Goal: Task Accomplishment & Management: Use online tool/utility

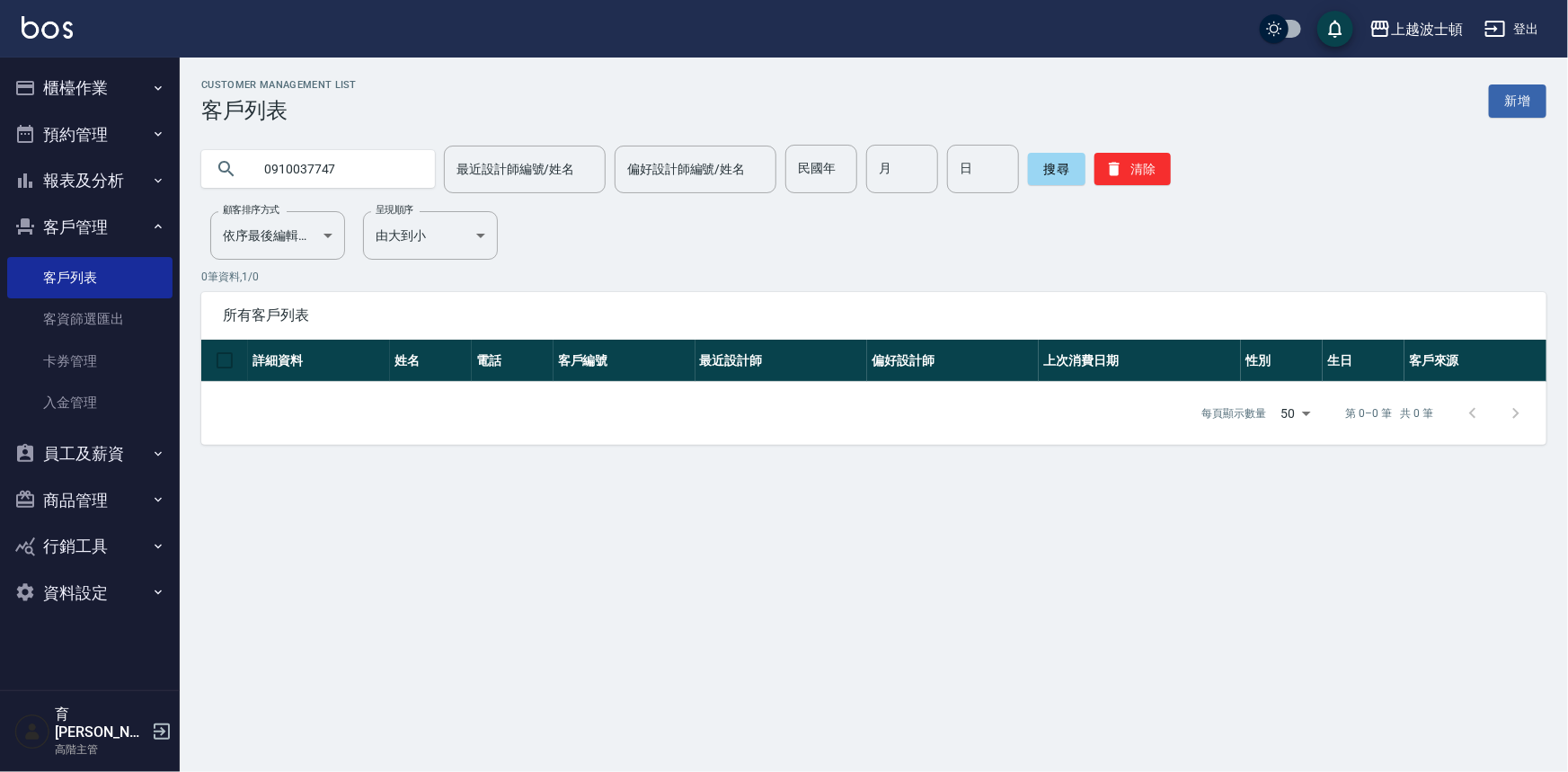
click at [102, 87] on button "櫃檯作業" at bounding box center [89, 88] width 166 height 47
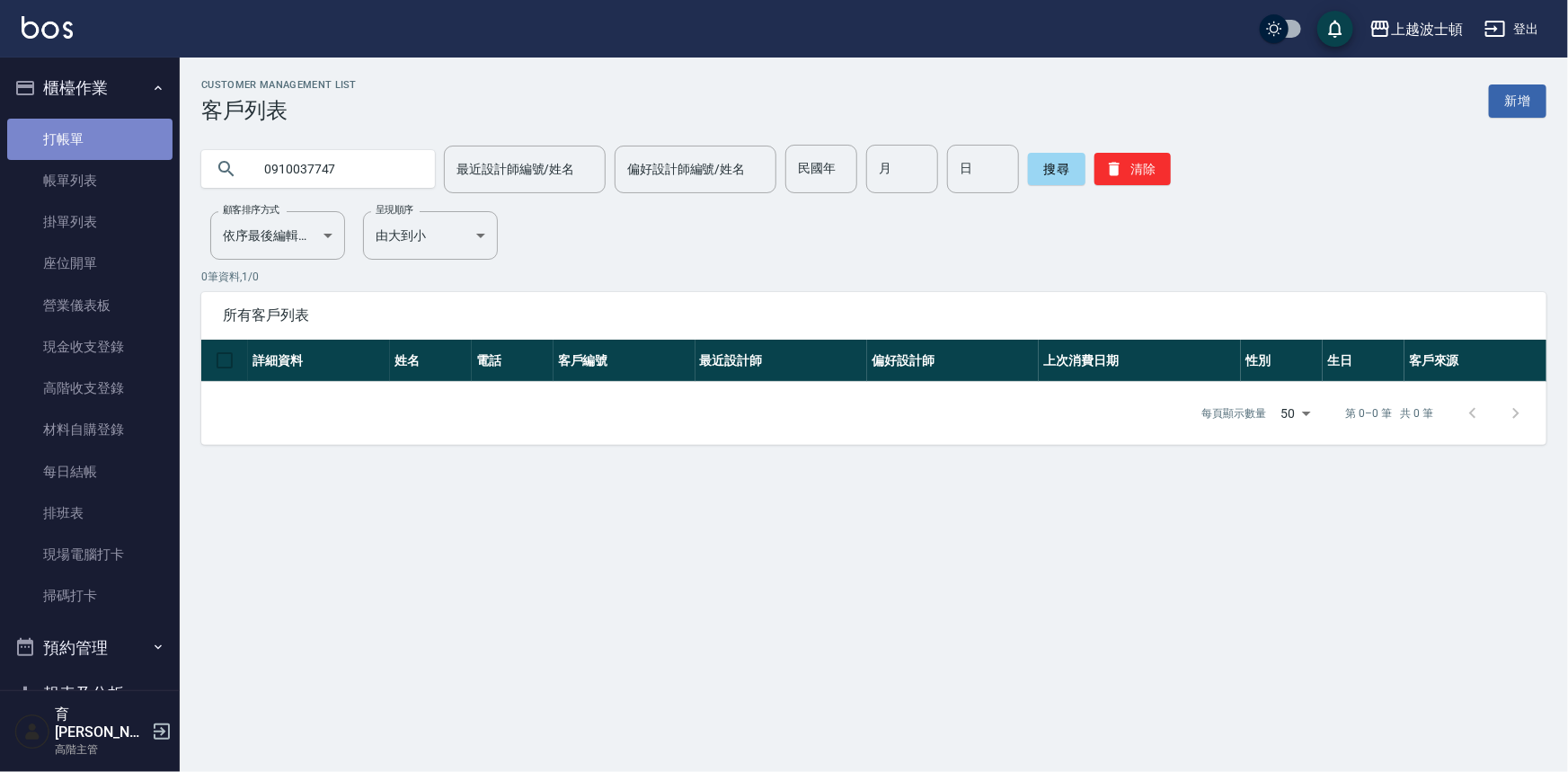
click at [105, 129] on link "打帳單" at bounding box center [89, 139] width 166 height 41
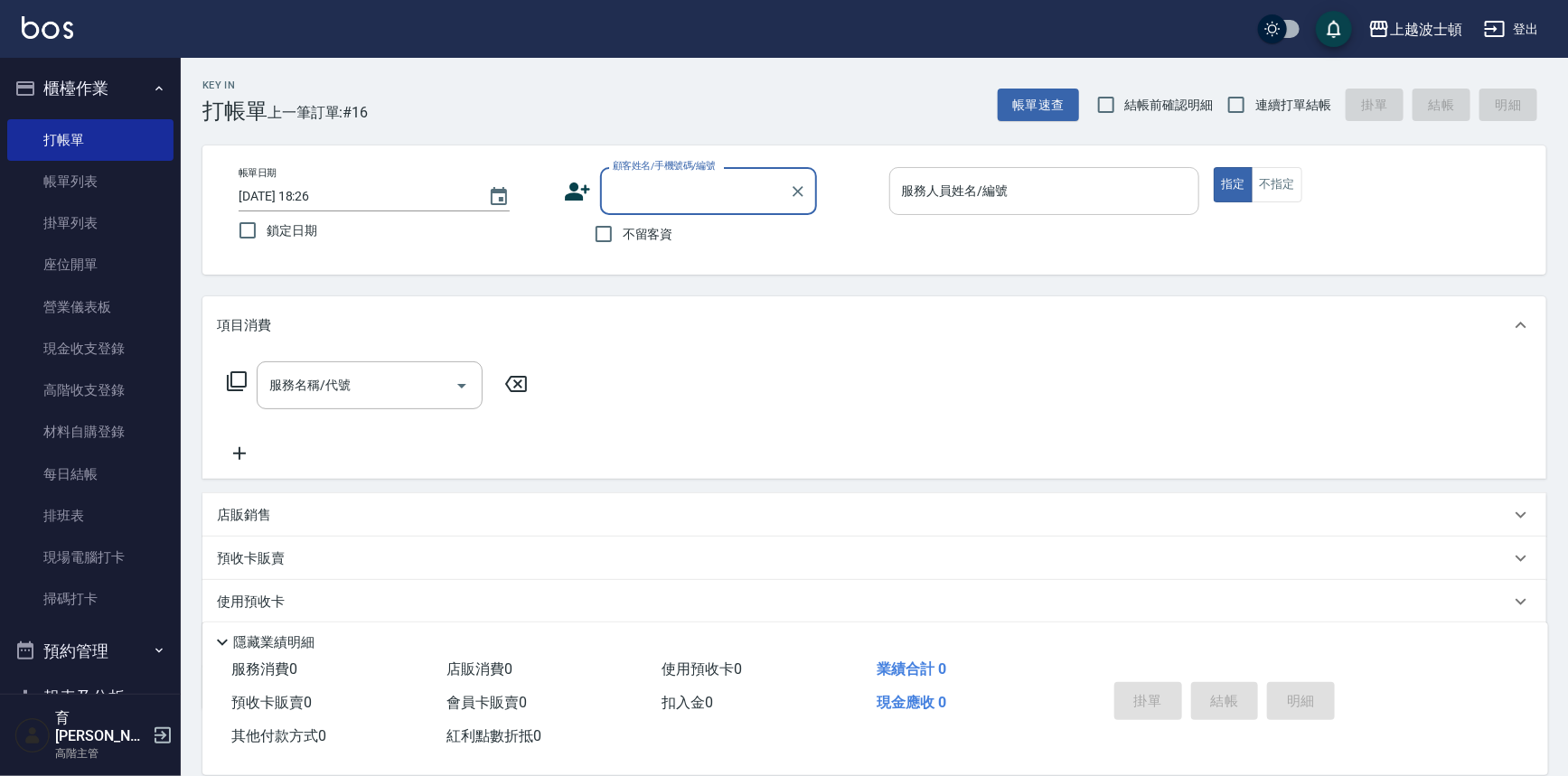
click at [1054, 190] on input "服務人員姓名/編號" at bounding box center [1044, 191] width 295 height 32
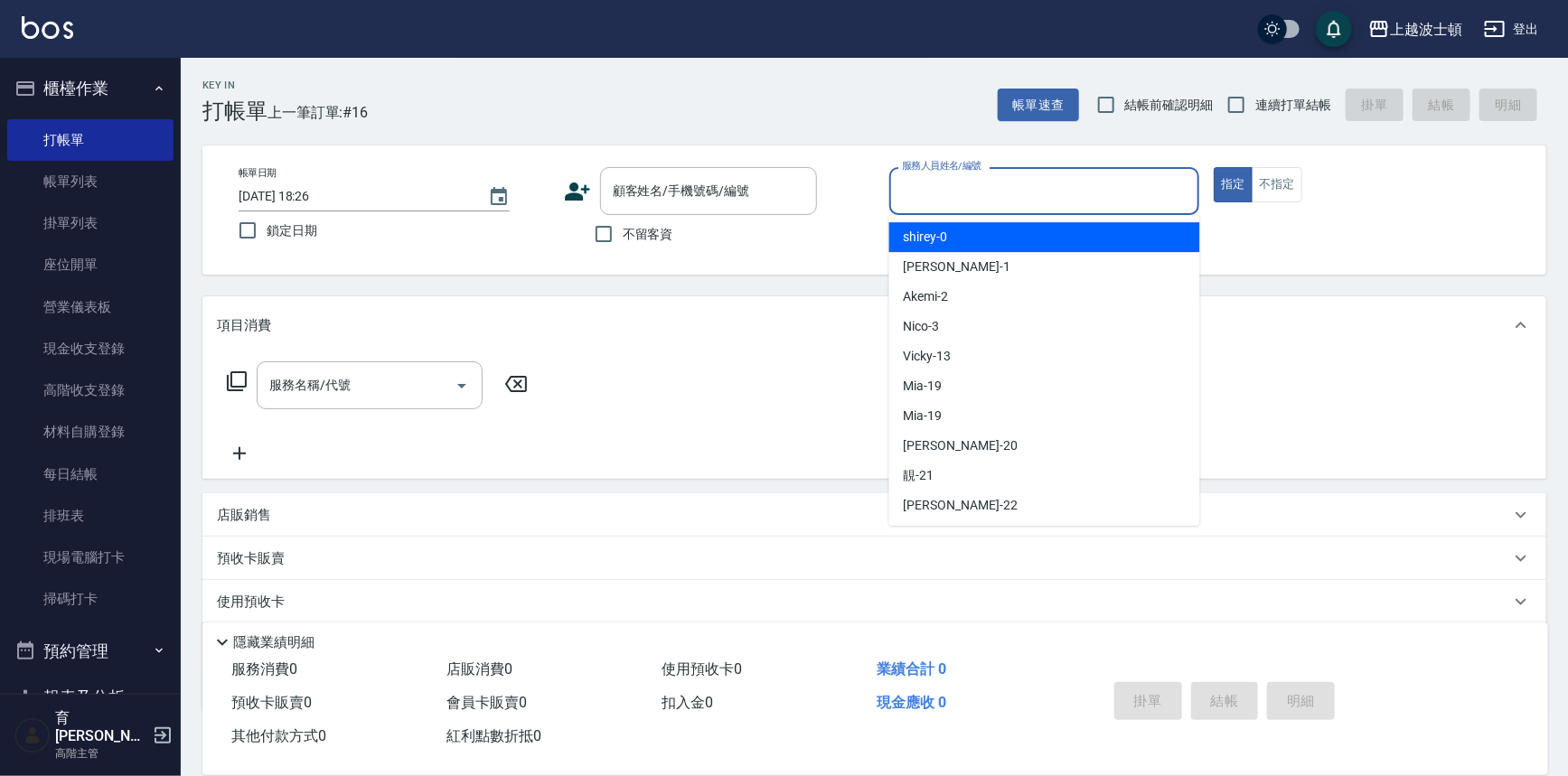
drag, startPoint x: 1053, startPoint y: 242, endPoint x: 976, endPoint y: 225, distance: 78.9
click at [1039, 244] on div "shirey -0" at bounding box center [1044, 237] width 311 height 30
type input "shirey-0"
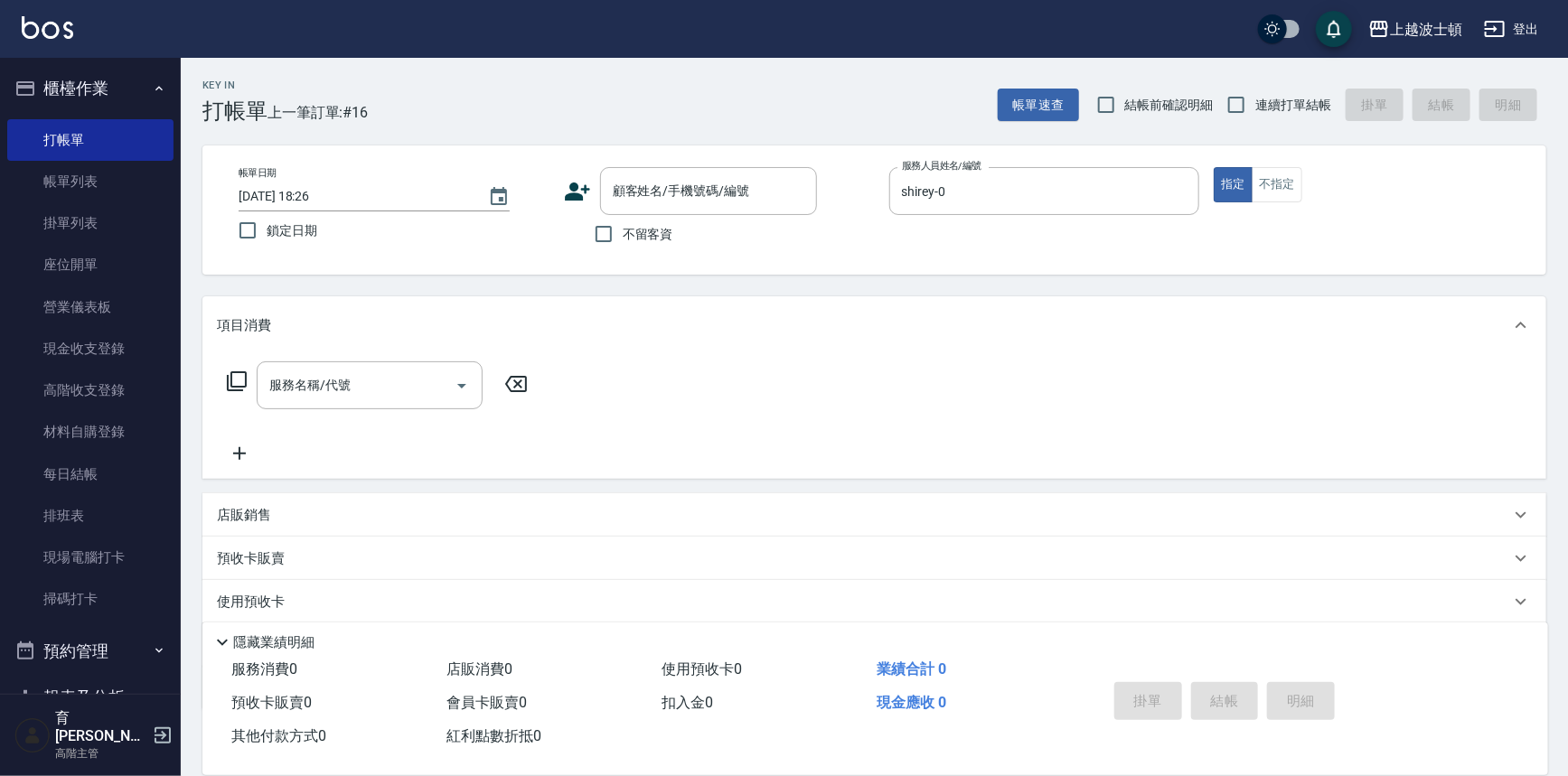
drag, startPoint x: 624, startPoint y: 229, endPoint x: 551, endPoint y: 263, distance: 80.5
click at [623, 229] on span "不留客資" at bounding box center [648, 234] width 50 height 19
click at [623, 229] on input "不留客資" at bounding box center [604, 234] width 37 height 37
checkbox input "true"
click at [243, 376] on icon at bounding box center [237, 382] width 22 height 22
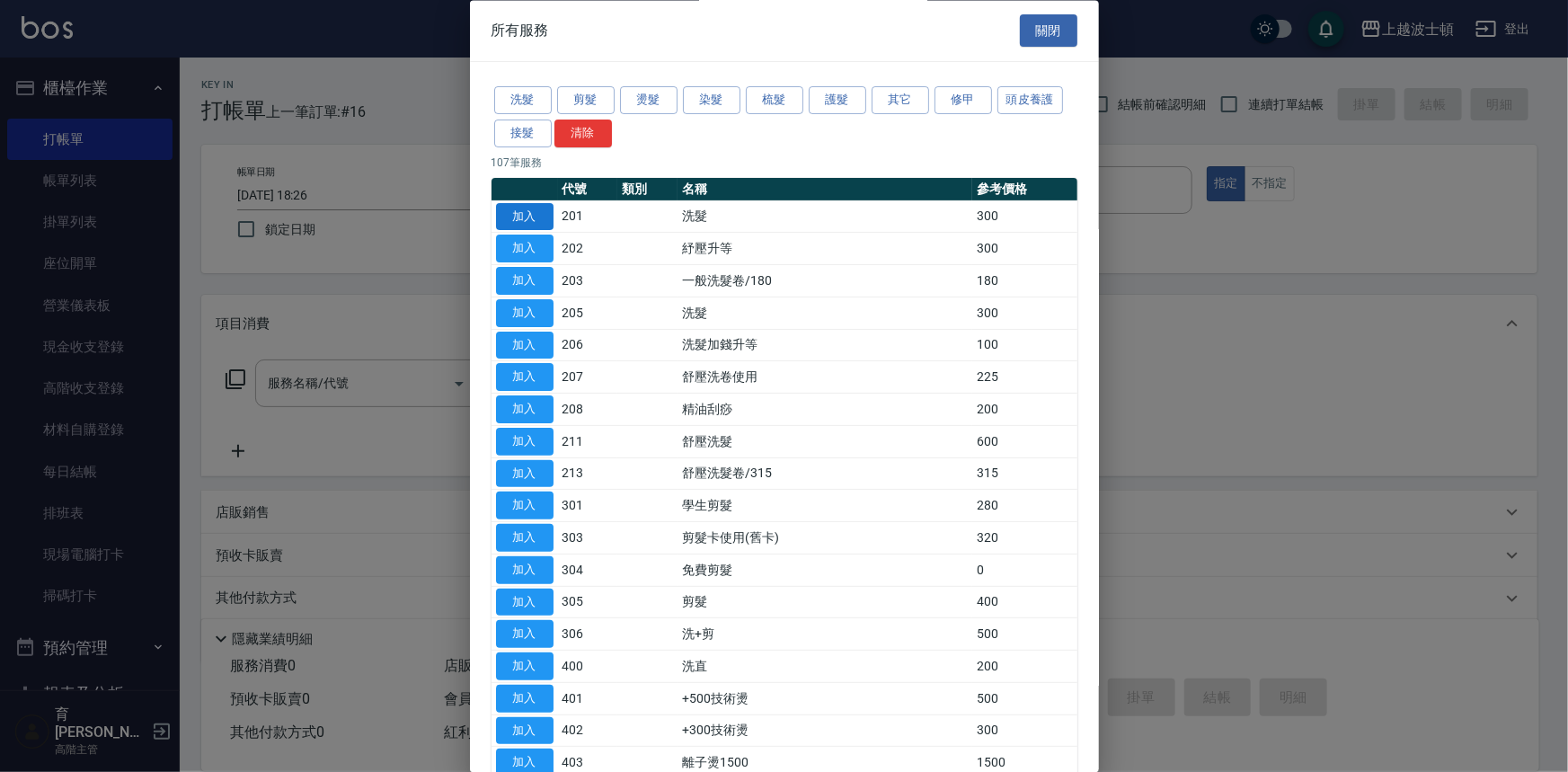
click at [505, 210] on button "加入" at bounding box center [525, 217] width 58 height 27
type input "洗髮(201)"
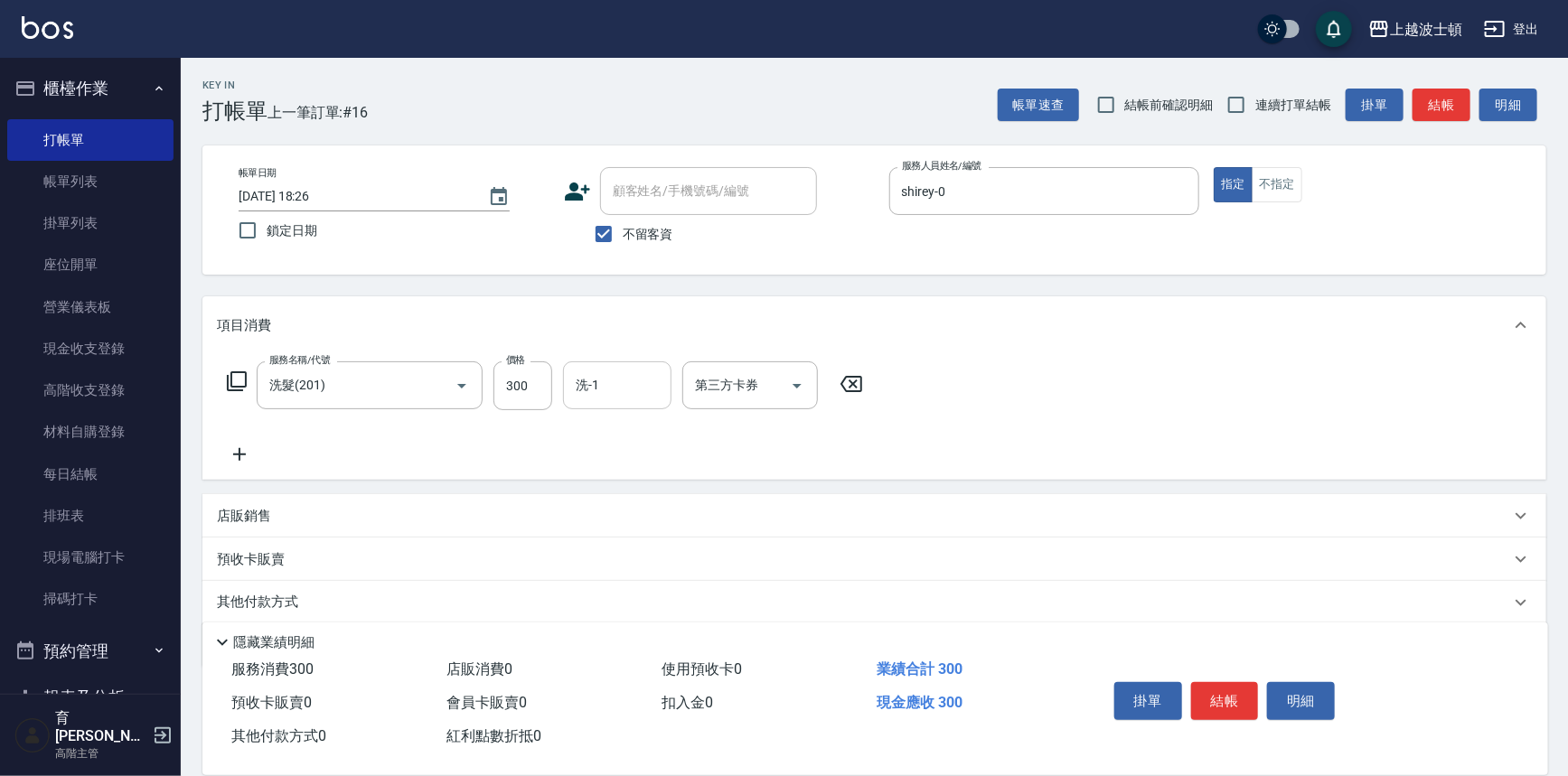
click at [642, 376] on input "洗-1" at bounding box center [616, 386] width 92 height 32
click at [627, 459] on div "雅如 -22" at bounding box center [617, 461] width 108 height 30
type input "[PERSON_NAME]-22"
click at [238, 376] on icon at bounding box center [237, 382] width 22 height 22
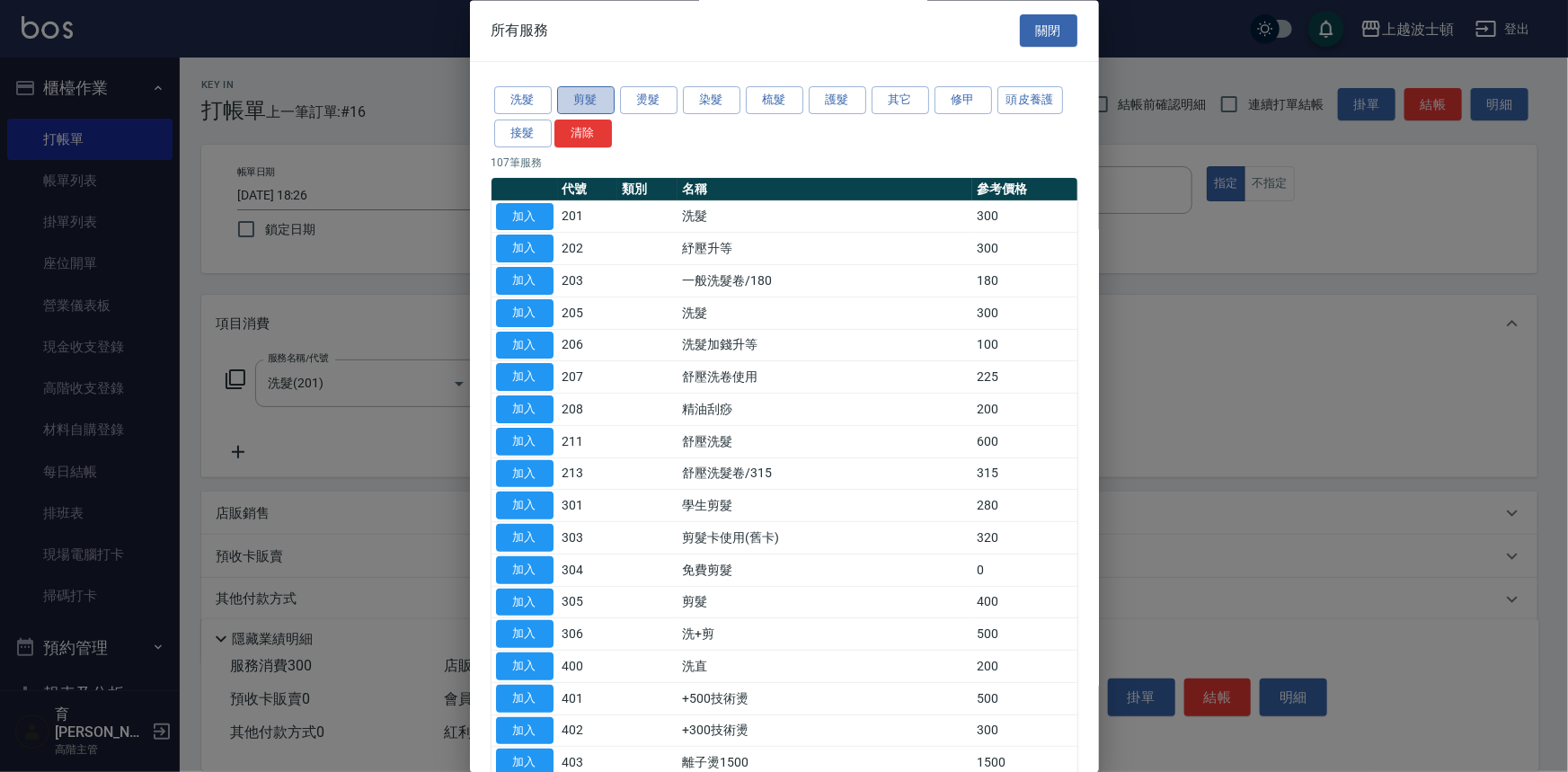
click at [568, 105] on button "剪髮" at bounding box center [585, 101] width 58 height 27
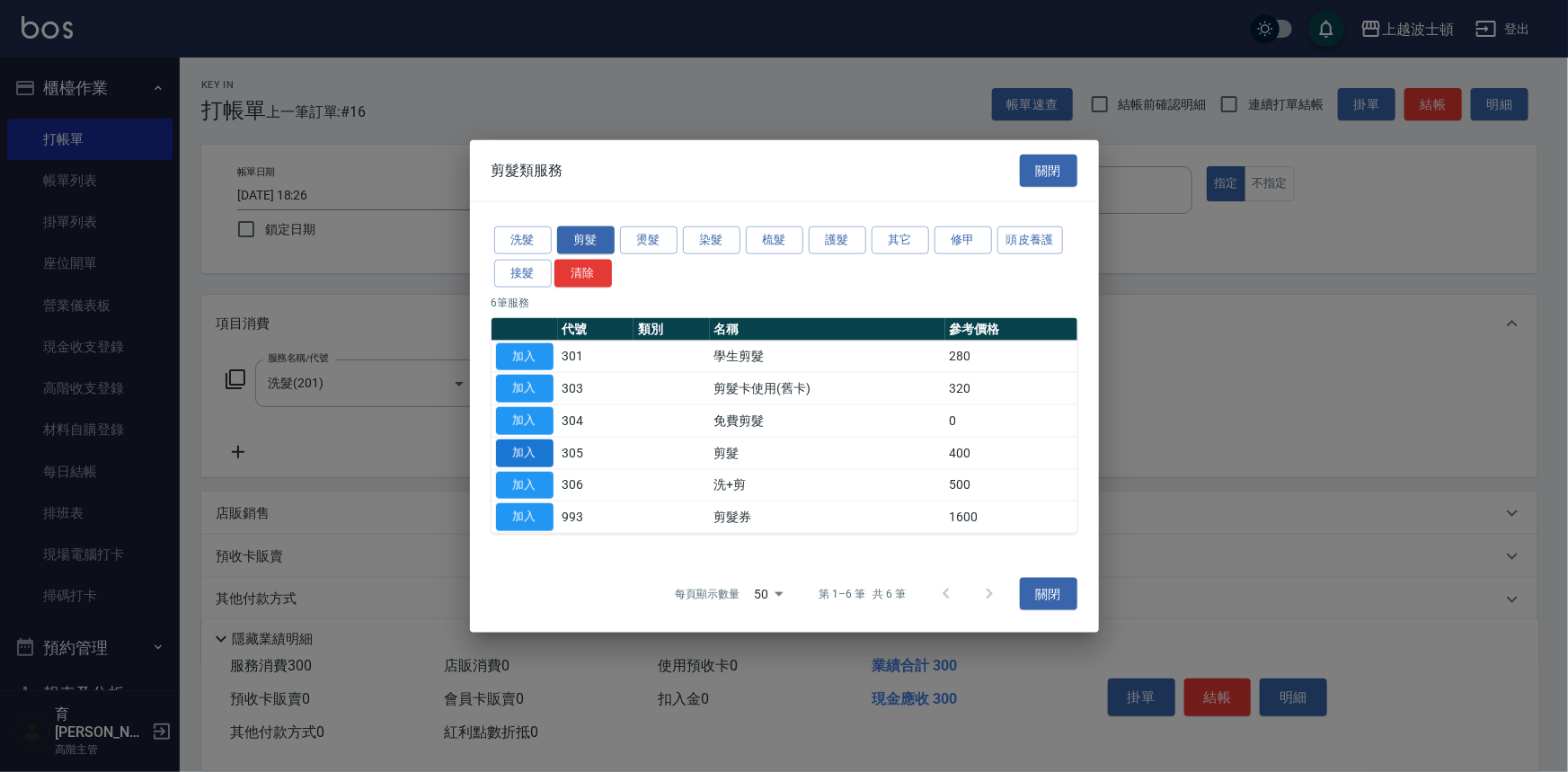
click at [531, 453] on button "加入" at bounding box center [525, 452] width 58 height 27
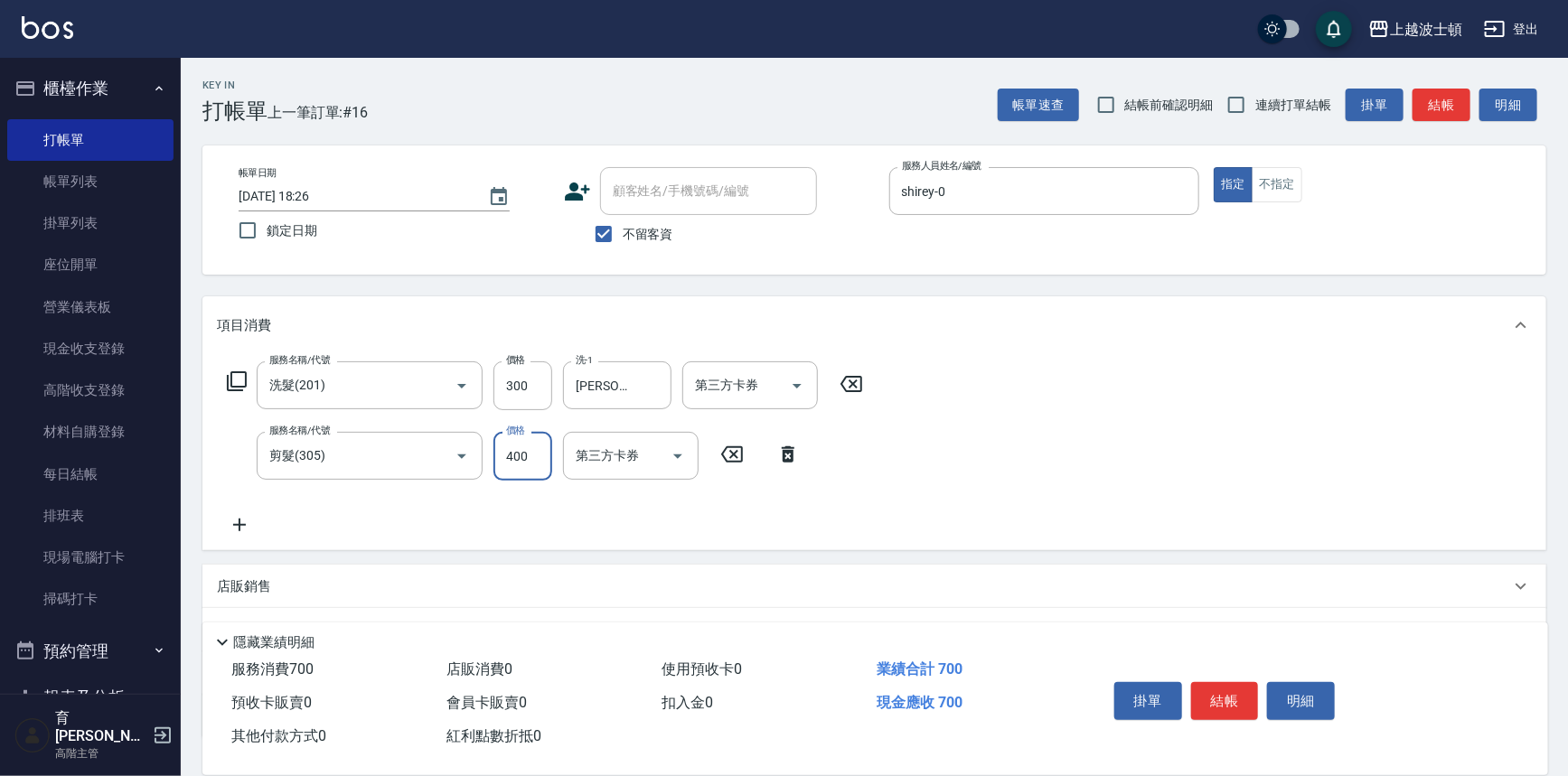
click at [535, 461] on input "400" at bounding box center [523, 456] width 59 height 48
type input "350"
click at [1217, 695] on button "結帳" at bounding box center [1225, 701] width 68 height 37
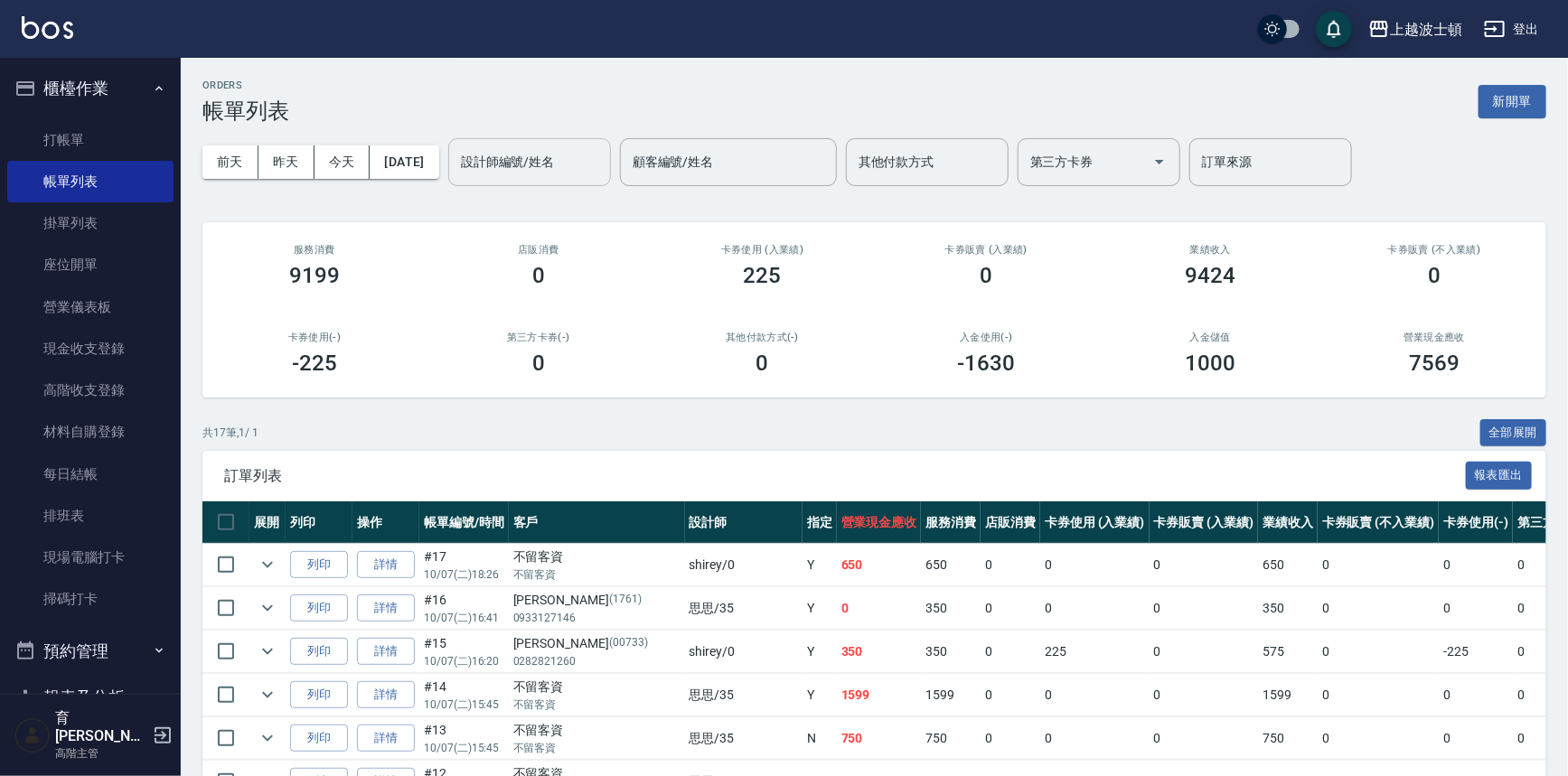
drag, startPoint x: 527, startPoint y: 168, endPoint x: 532, endPoint y: 182, distance: 14.9
click at [527, 168] on input "設計師編號/姓名" at bounding box center [530, 162] width 146 height 32
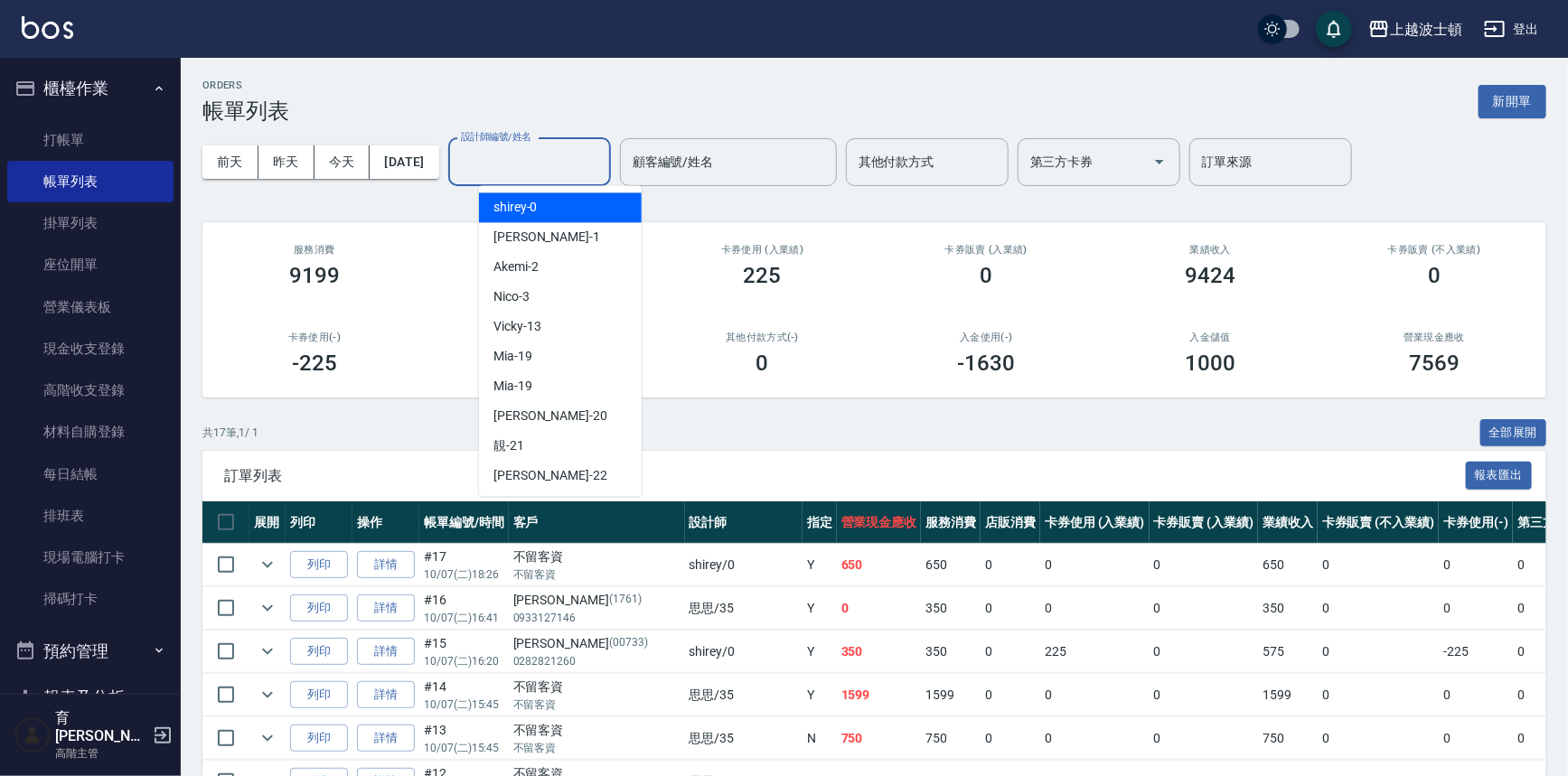
click at [536, 210] on div "shirey -0" at bounding box center [560, 207] width 163 height 30
type input "shirey-0"
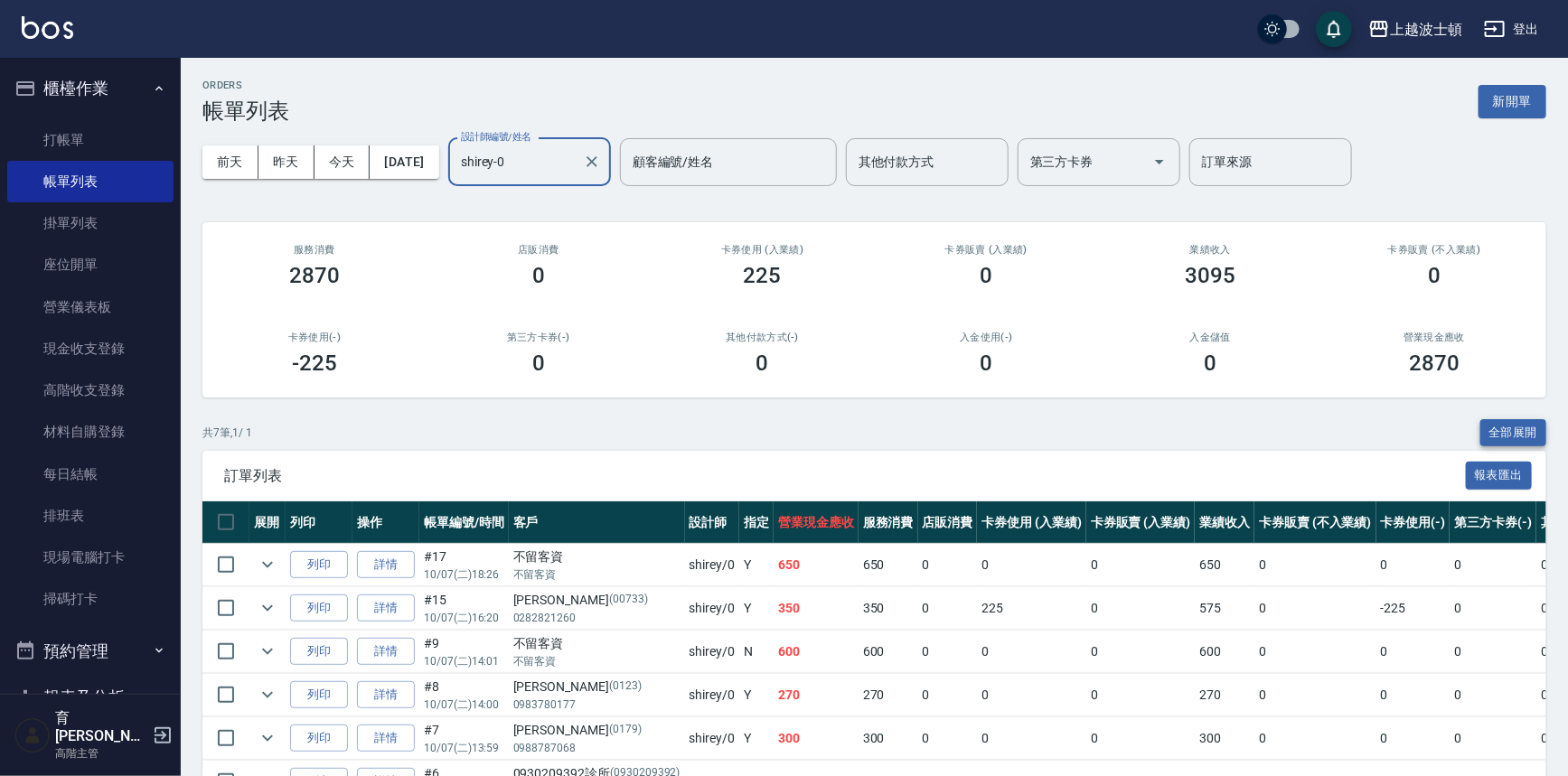
click at [1513, 427] on button "全部展開" at bounding box center [1514, 433] width 67 height 28
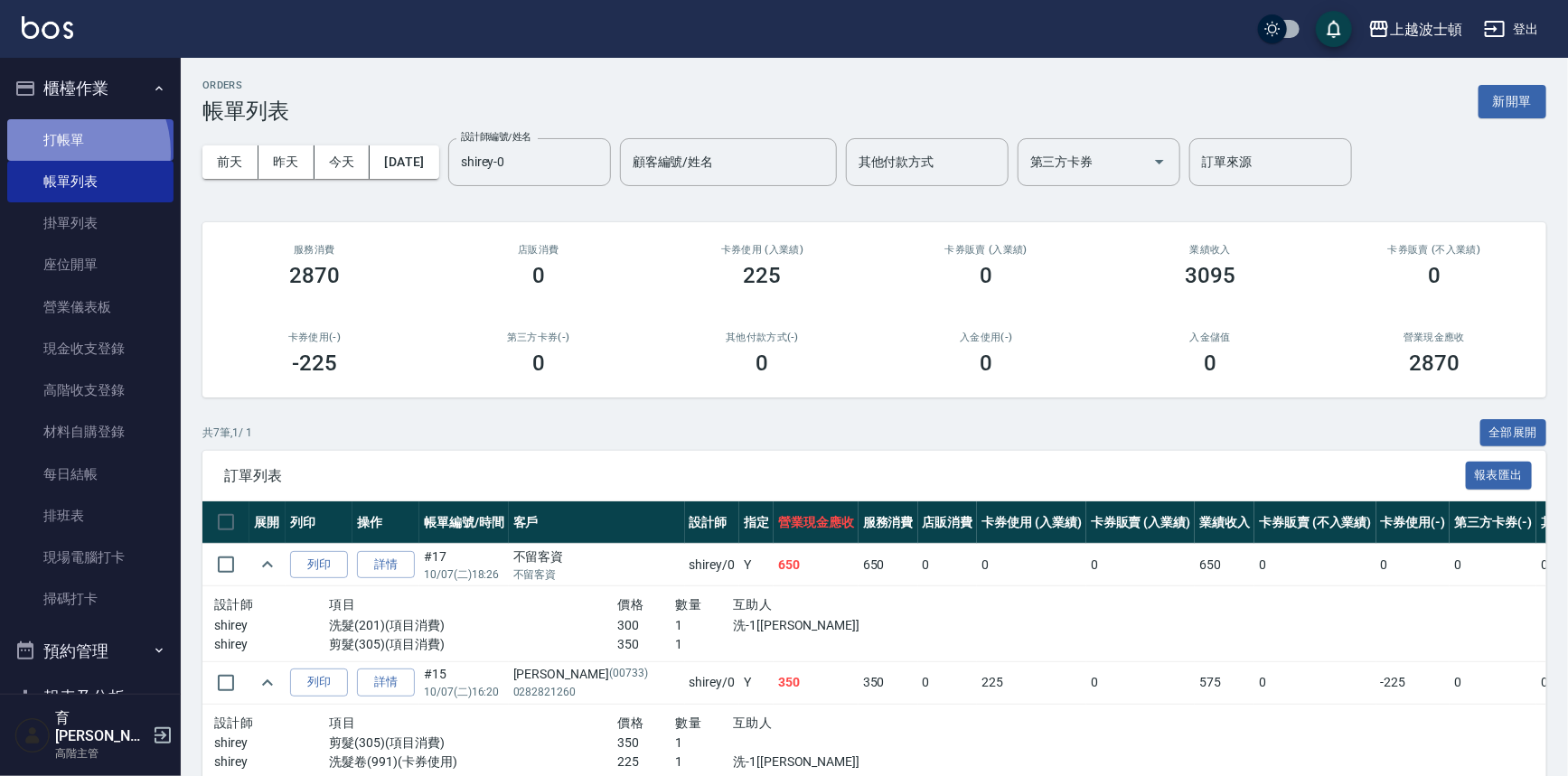
click at [63, 152] on link "打帳單" at bounding box center [90, 140] width 167 height 41
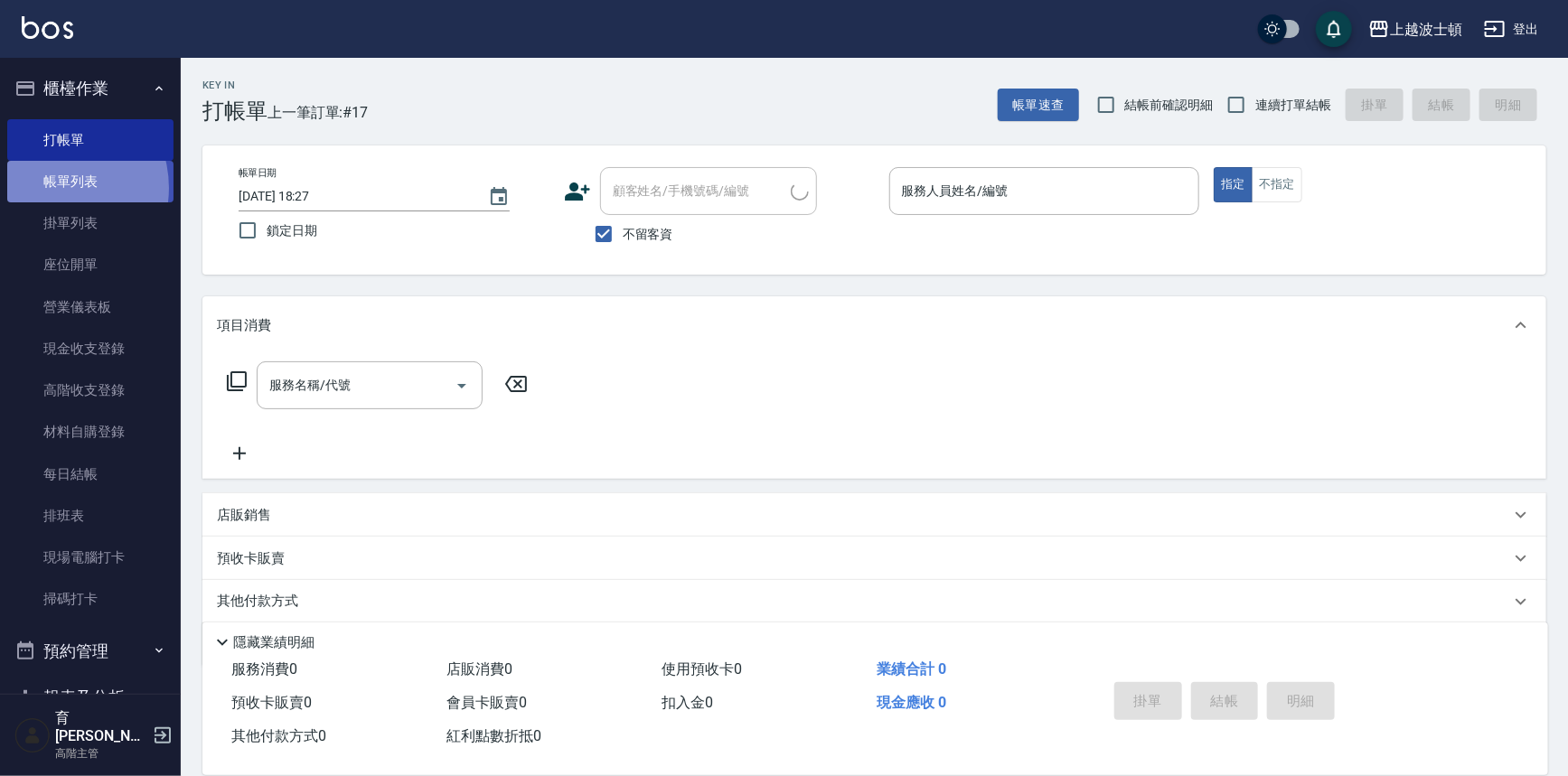
click at [53, 188] on link "帳單列表" at bounding box center [90, 181] width 167 height 41
